Goal: Information Seeking & Learning: Learn about a topic

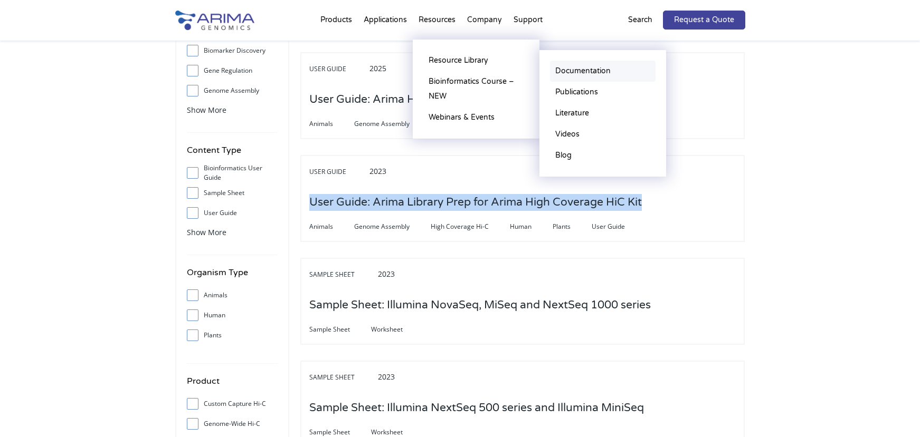
click at [572, 70] on link "Documentation" at bounding box center [603, 71] width 106 height 21
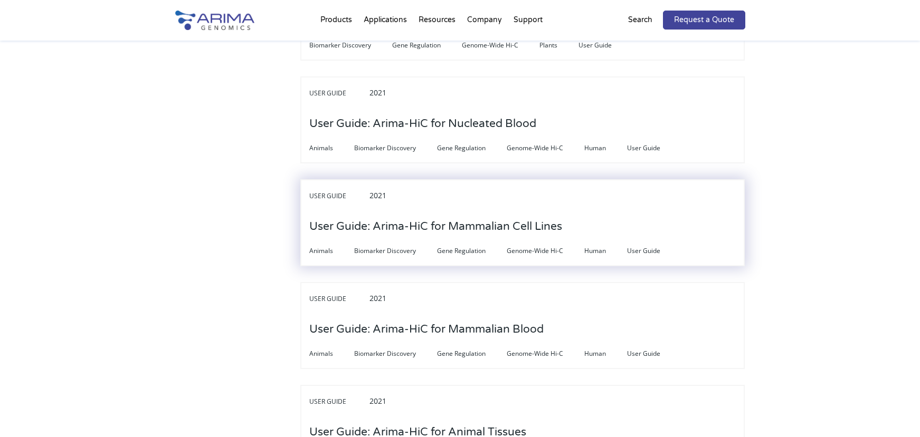
scroll to position [2617, 0]
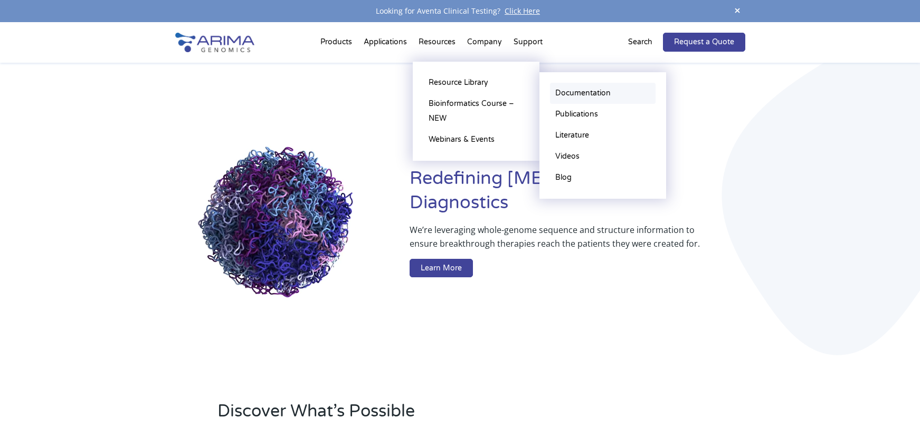
click at [567, 93] on link "Documentation" at bounding box center [603, 93] width 106 height 21
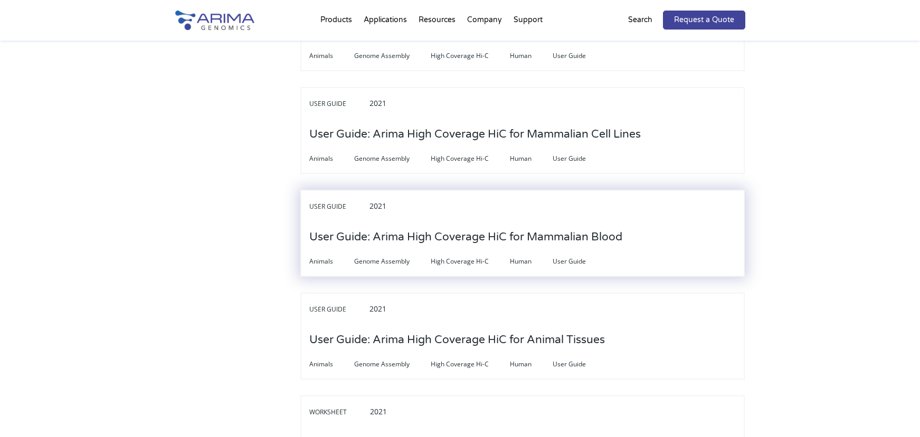
scroll to position [3123, 0]
